Goal: Transaction & Acquisition: Purchase product/service

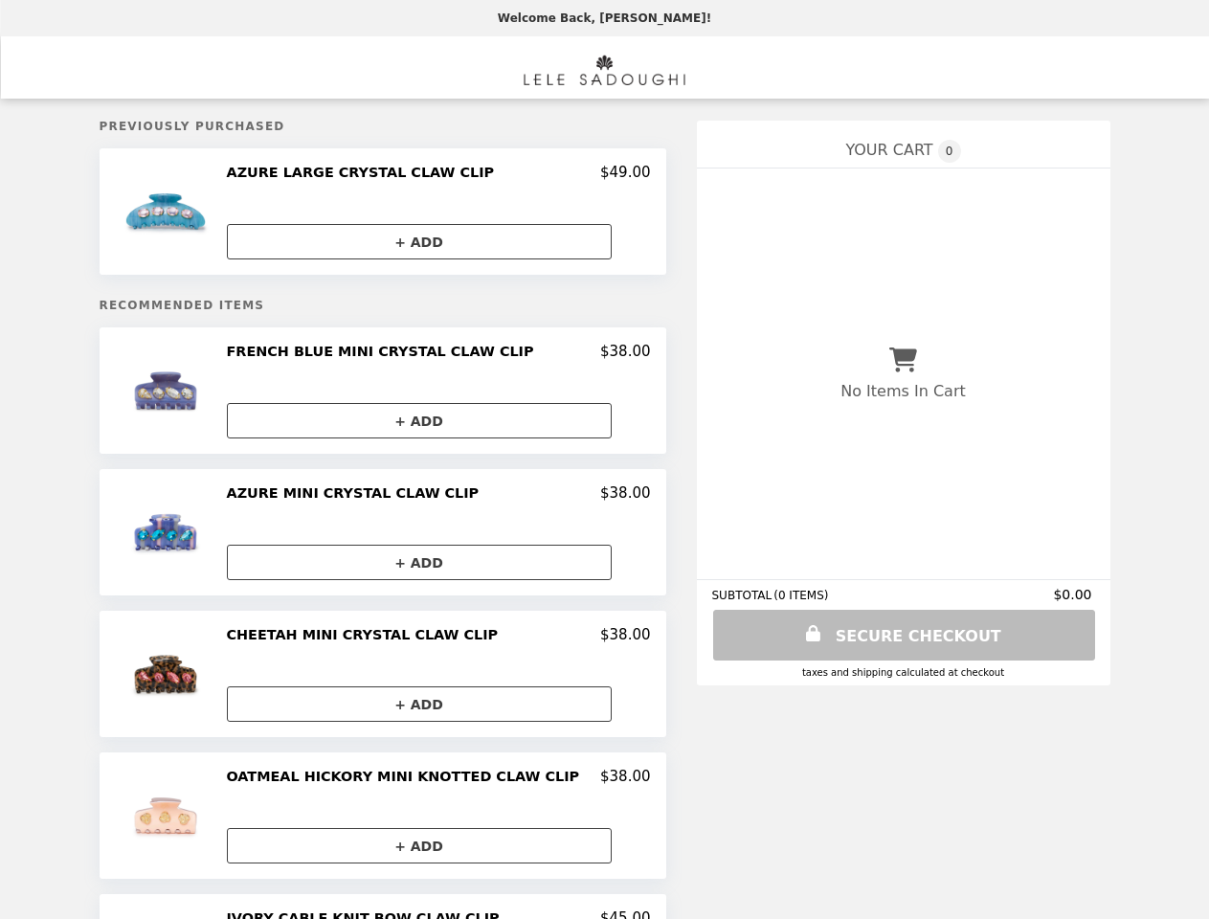
click at [186, 213] on img at bounding box center [168, 212] width 100 height 96
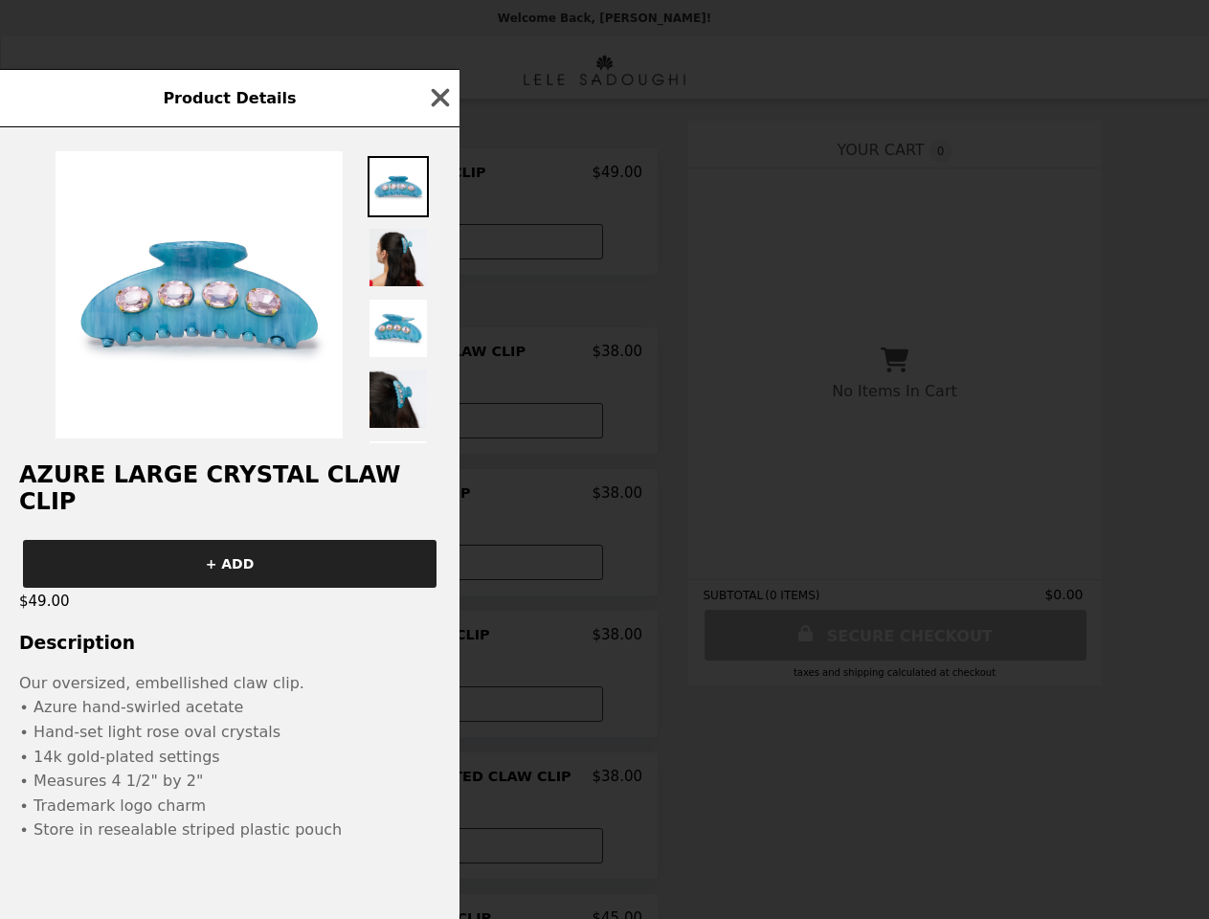
click at [437, 175] on div "Product Details AZURE LARGE CRYSTAL CLAW CLIP + ADD $49.00 Description Our over…" at bounding box center [604, 459] width 1209 height 919
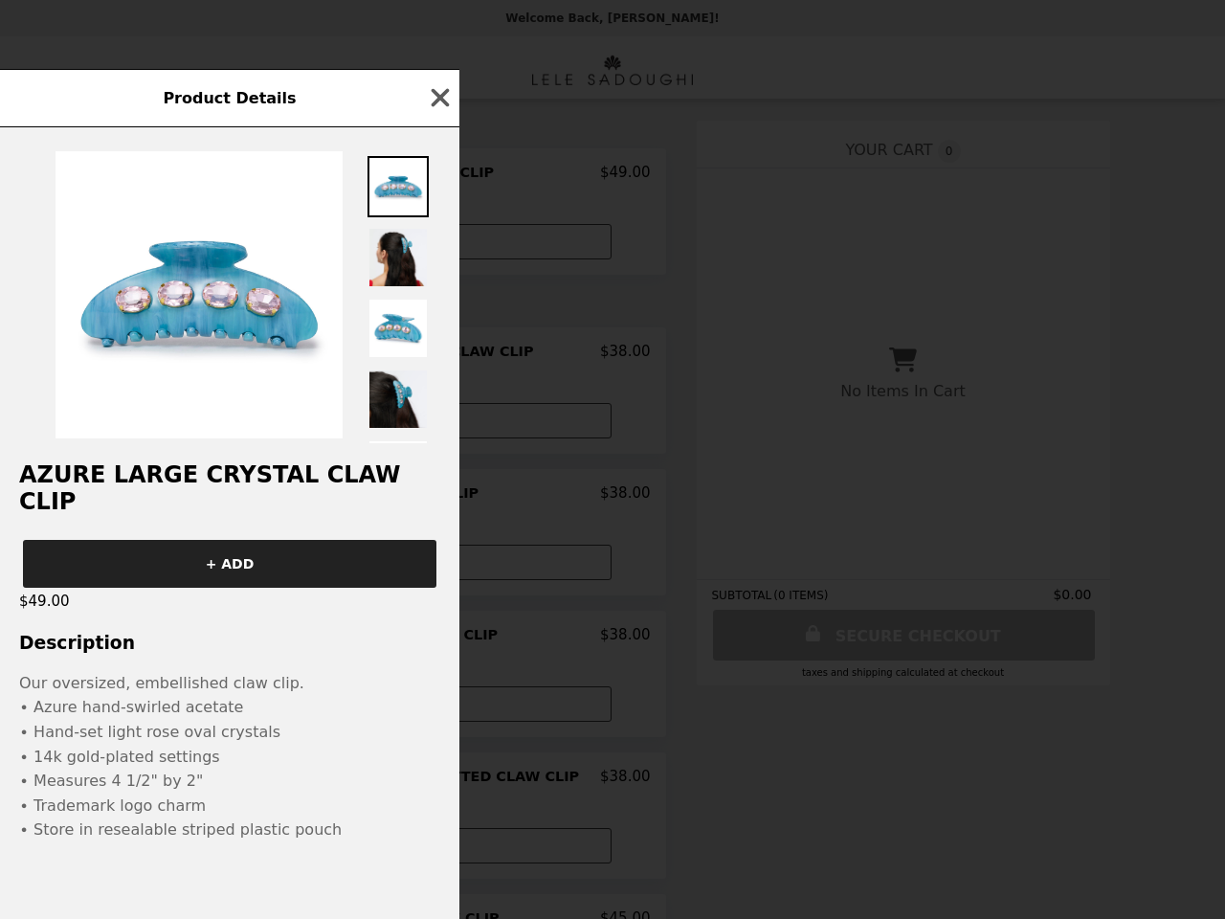
click at [436, 243] on div at bounding box center [229, 285] width 459 height 316
click at [186, 394] on img at bounding box center [199, 294] width 287 height 287
click at [437, 356] on div "Product Details AZURE LARGE CRYSTAL CLAW CLIP + ADD $49.00 Description Our over…" at bounding box center [612, 459] width 1225 height 919
click at [436, 424] on div at bounding box center [229, 285] width 459 height 316
click at [186, 536] on img at bounding box center [168, 532] width 100 height 96
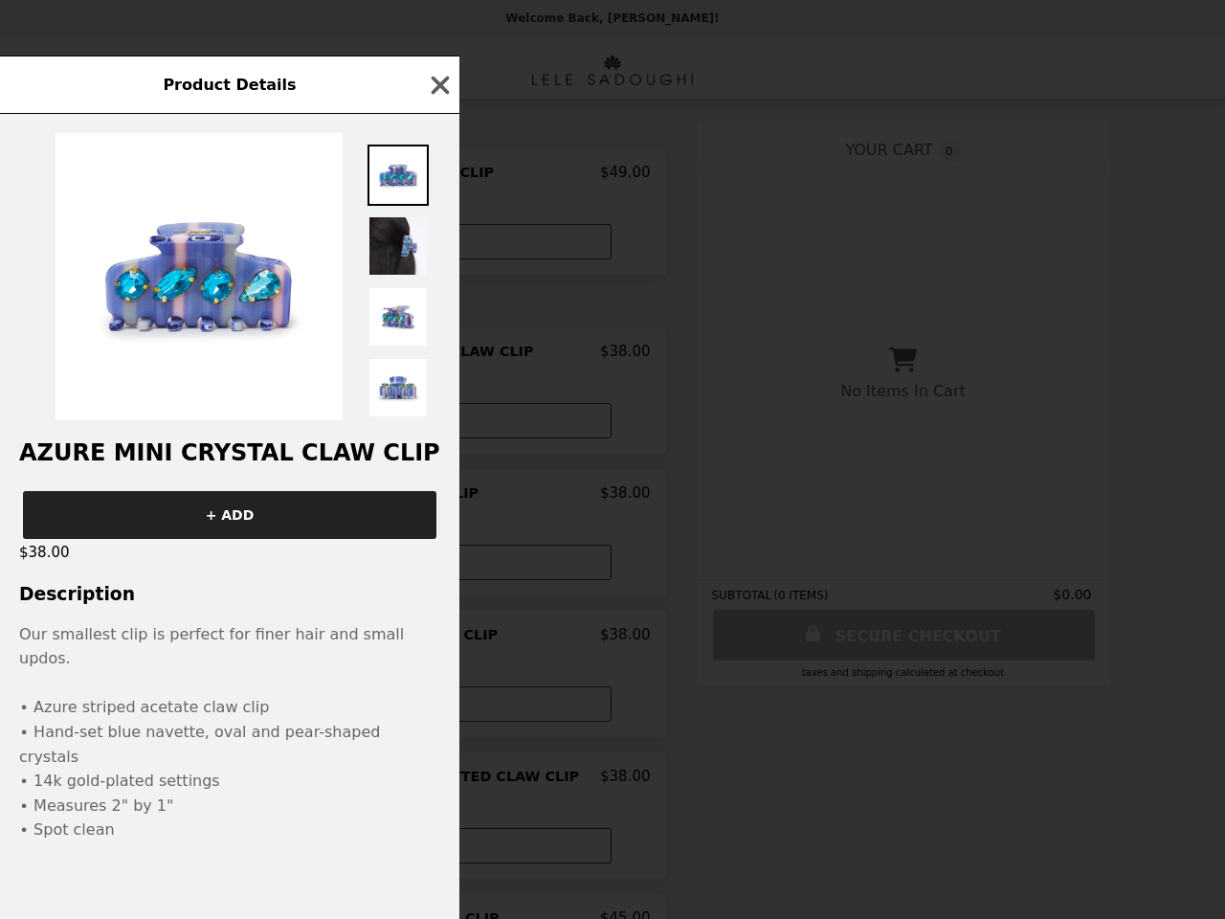
click at [437, 498] on div "Product Details AZURE MINI CRYSTAL CLAW CLIP + ADD $38.00 Description Our small…" at bounding box center [612, 459] width 1225 height 919
click at [436, 539] on div "+ ADD" at bounding box center [229, 507] width 459 height 63
click at [186, 678] on div "Product Details AZURE MINI CRYSTAL CLAW CLIP + ADD $38.00 Description Our small…" at bounding box center [612, 459] width 1225 height 919
